Goal: Use online tool/utility: Utilize a website feature to perform a specific function

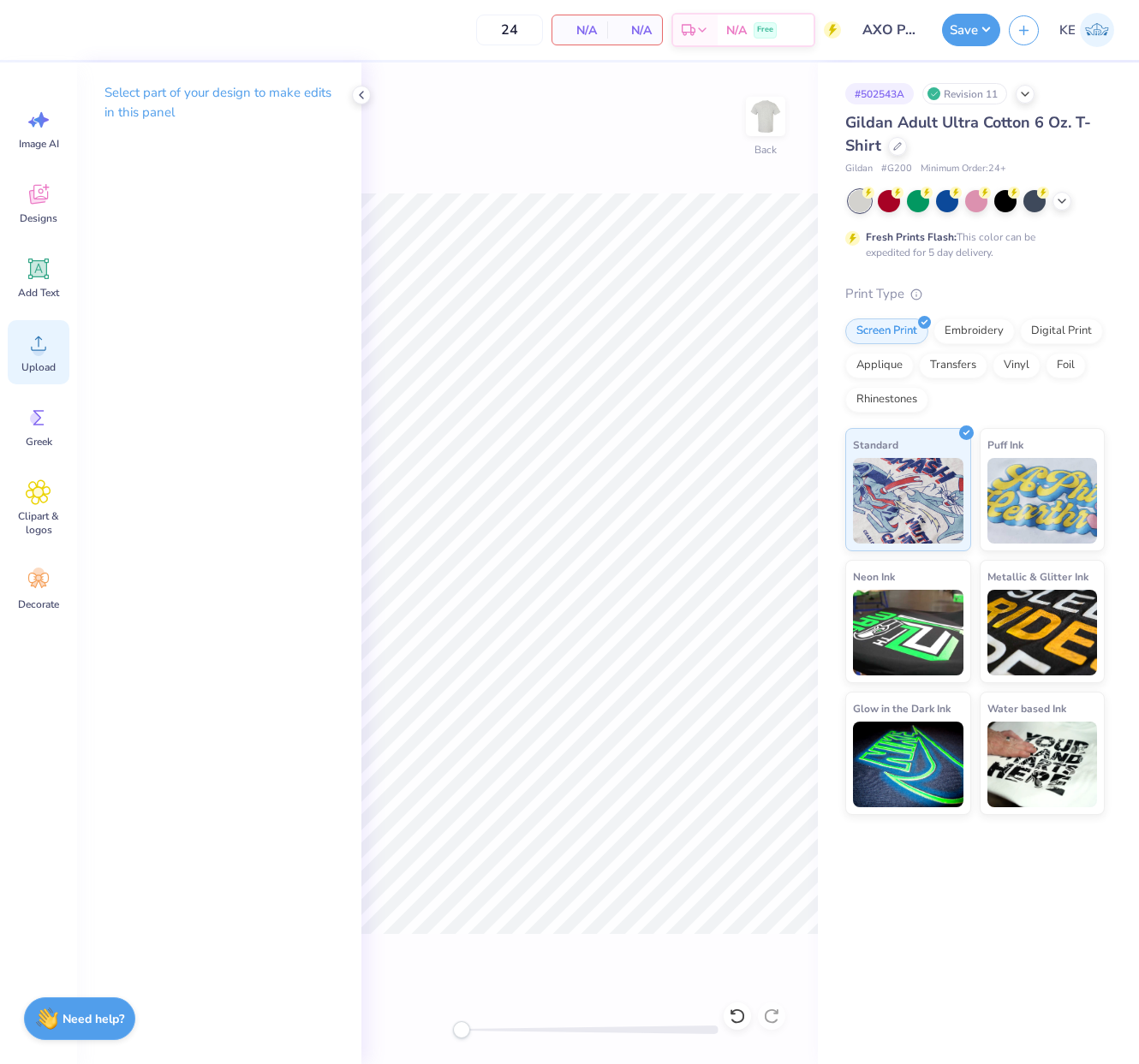
click at [27, 352] on icon at bounding box center [39, 344] width 26 height 26
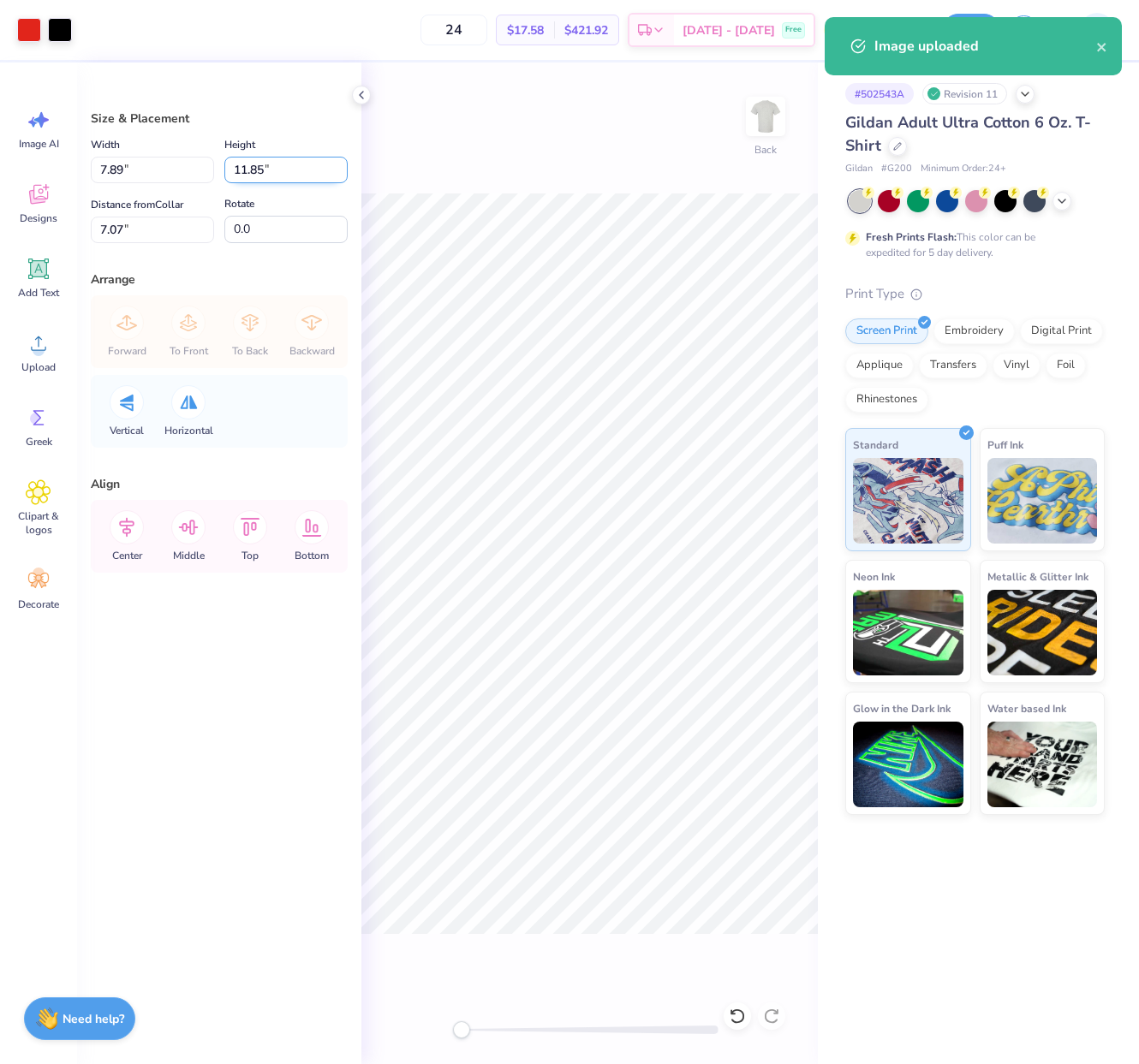
click at [280, 156] on input "11.85" at bounding box center [286, 169] width 123 height 27
type input "12"
type input "7.98"
type input "12.00"
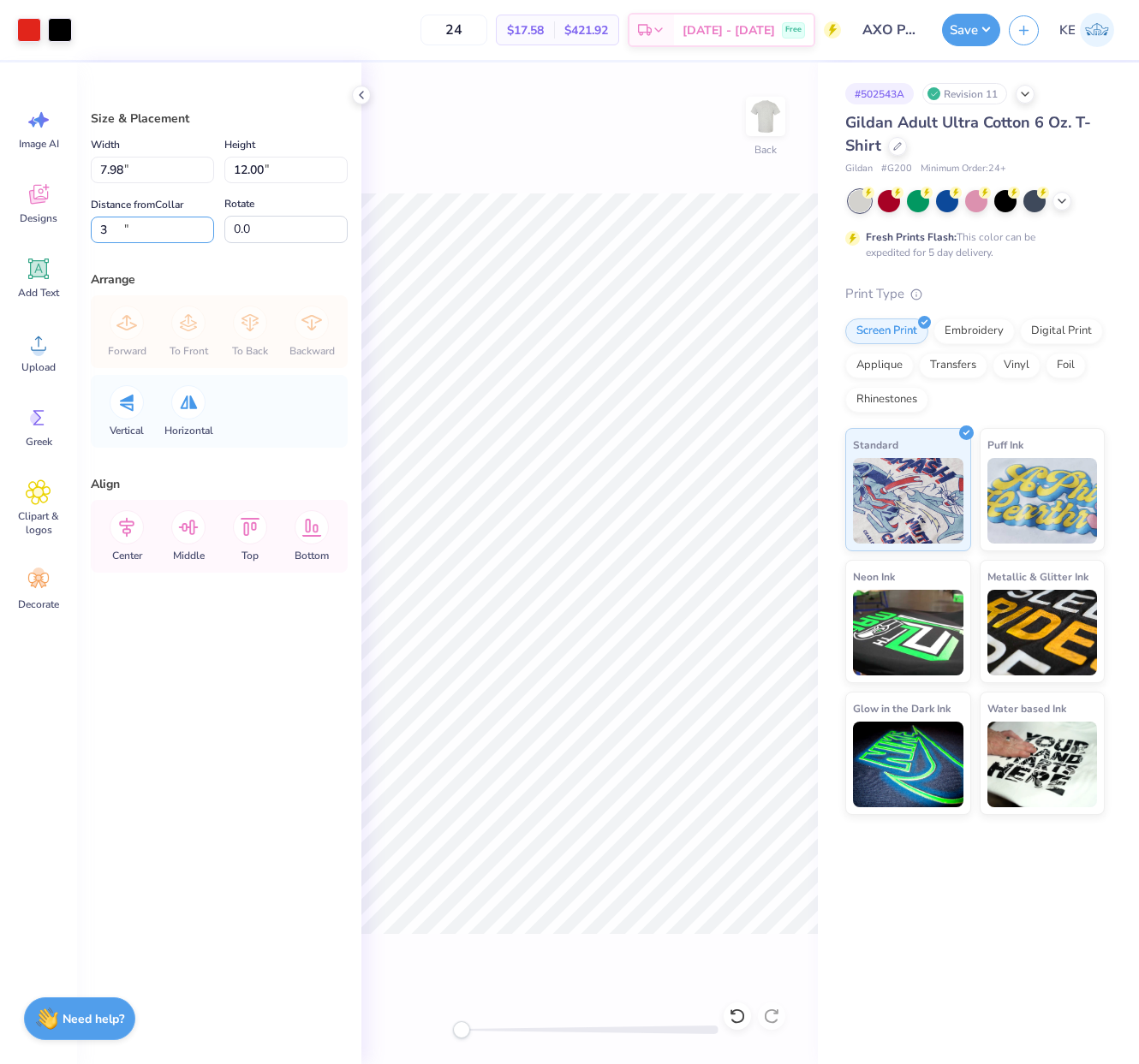
type input "3"
click at [910, 19] on button "Save" at bounding box center [971, 28] width 58 height 33
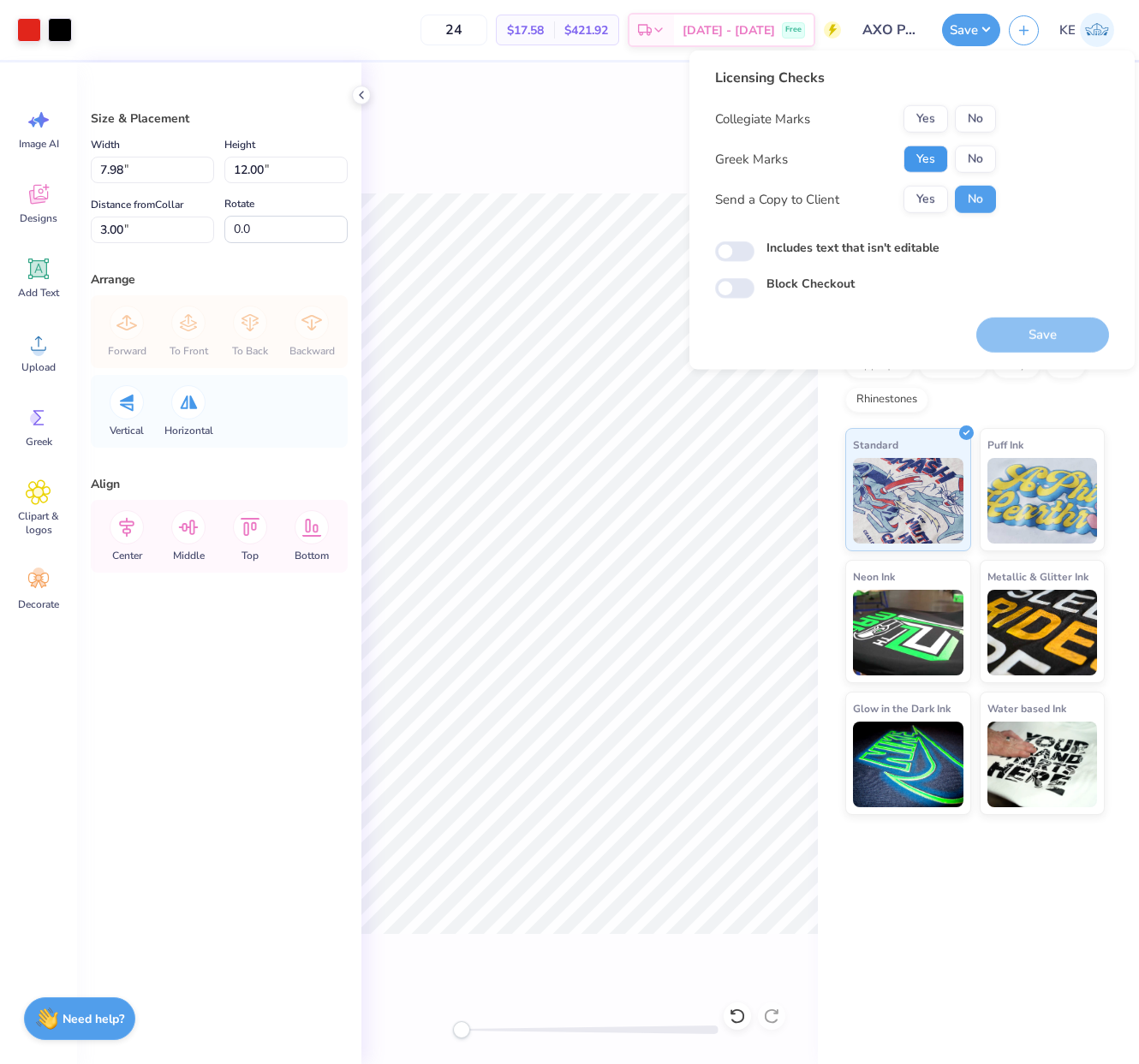
click at [910, 151] on button "Yes" at bounding box center [926, 160] width 45 height 28
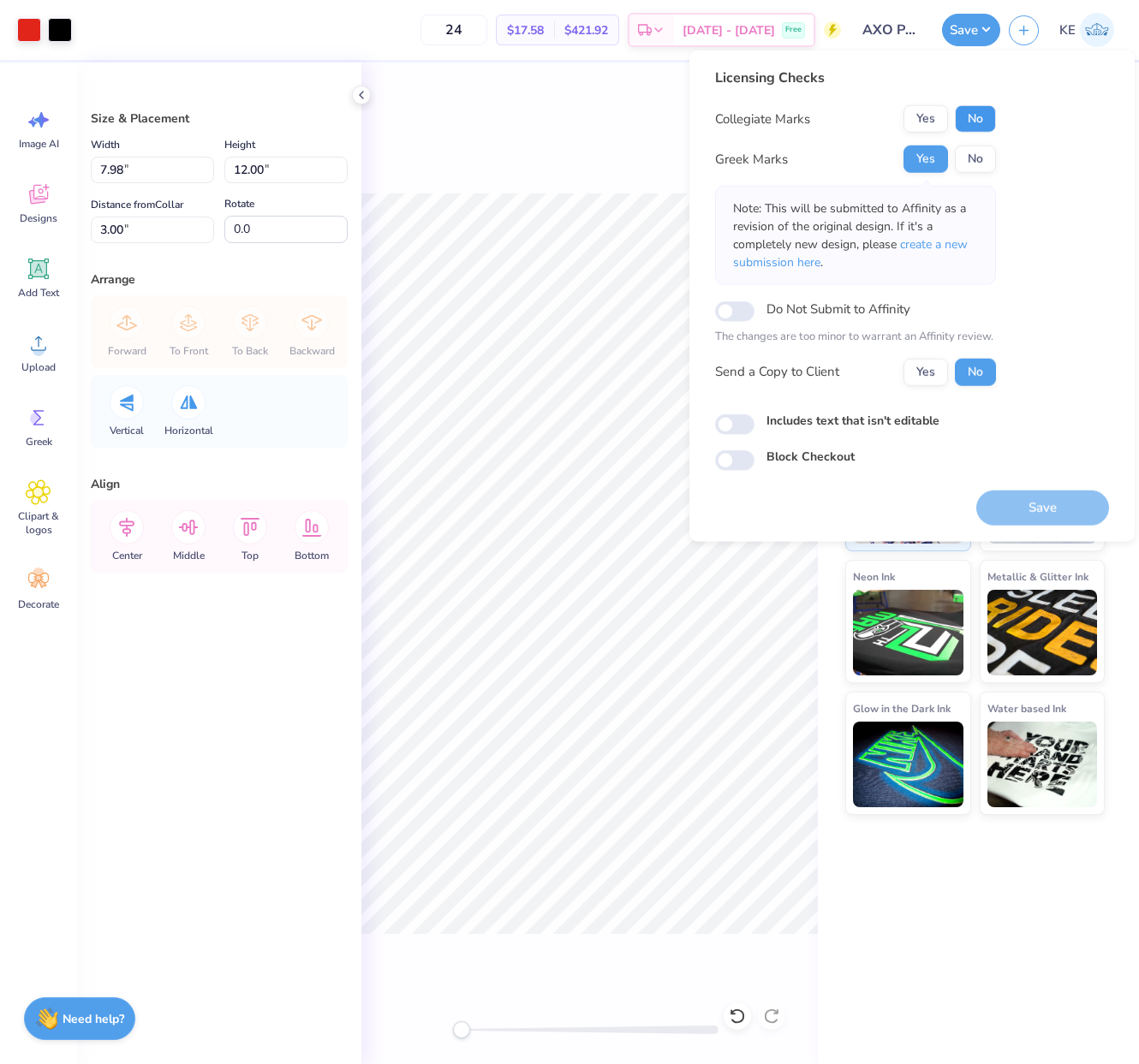
click at [910, 112] on button "No" at bounding box center [976, 119] width 41 height 28
drag, startPoint x: 1050, startPoint y: 503, endPoint x: 1003, endPoint y: 415, distance: 99.8
click at [910, 503] on button "Save" at bounding box center [1042, 507] width 133 height 35
